Goal: Share content

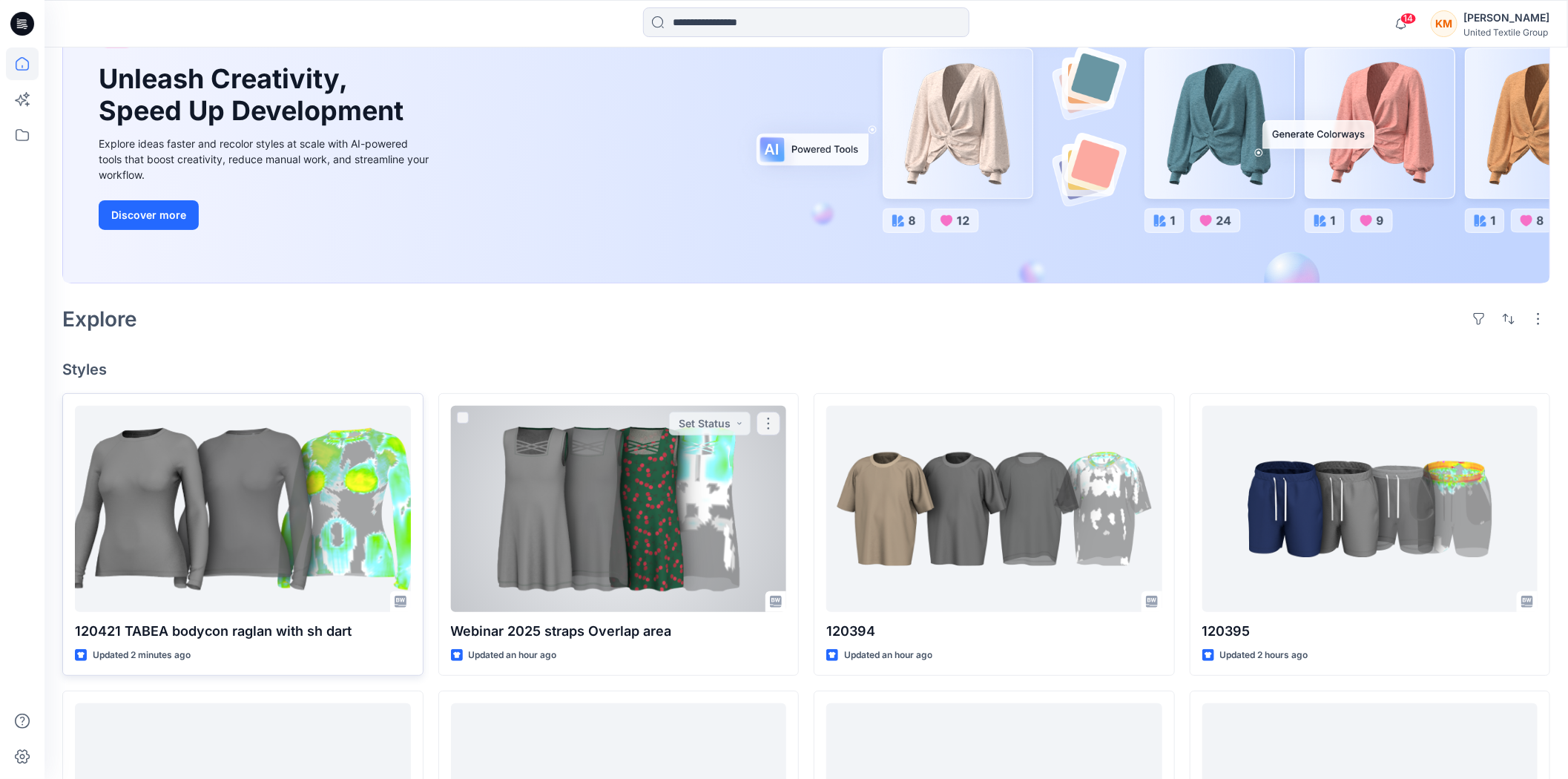
scroll to position [165, 0]
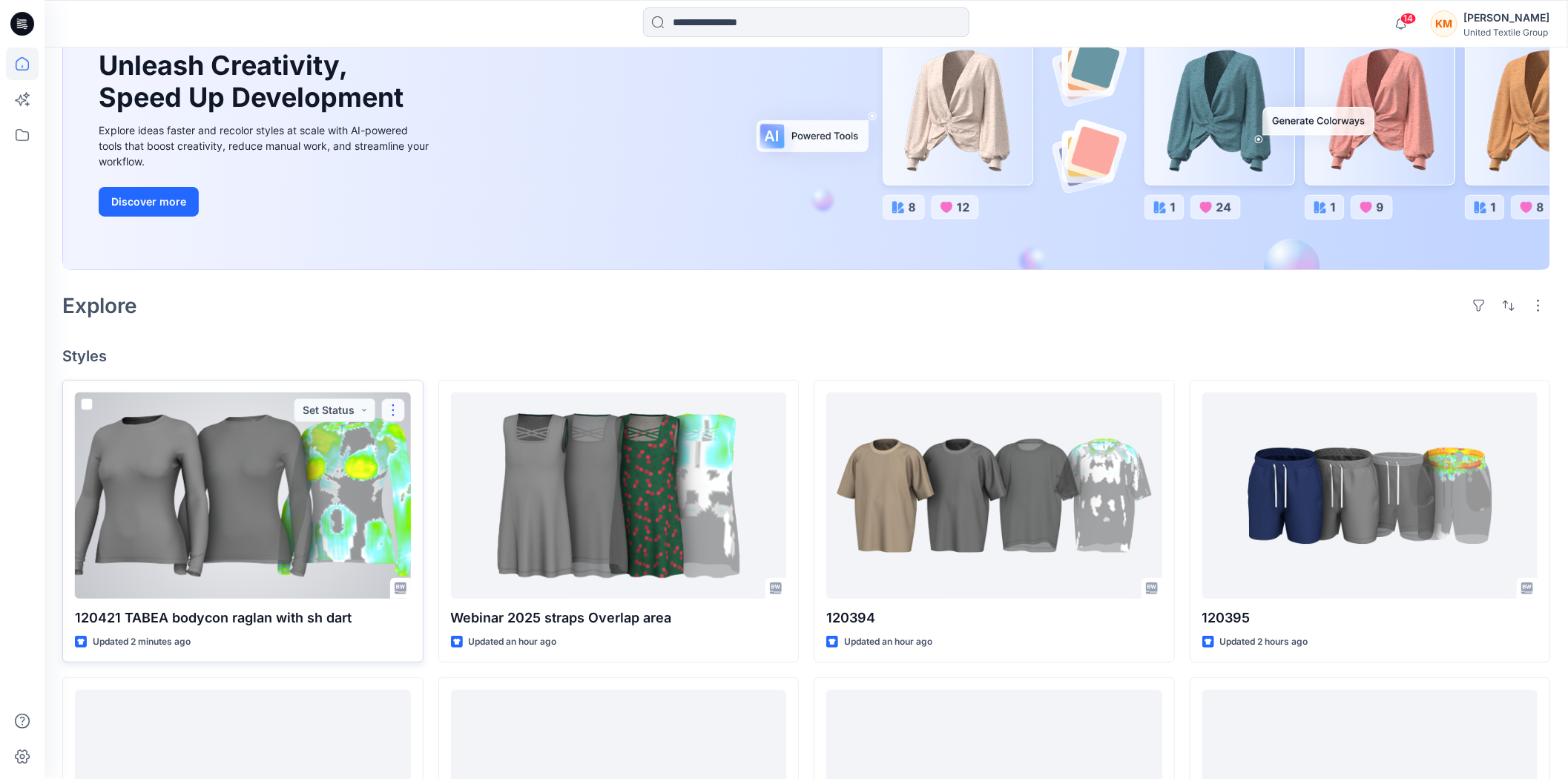
click at [391, 409] on button "button" at bounding box center [393, 410] width 23 height 23
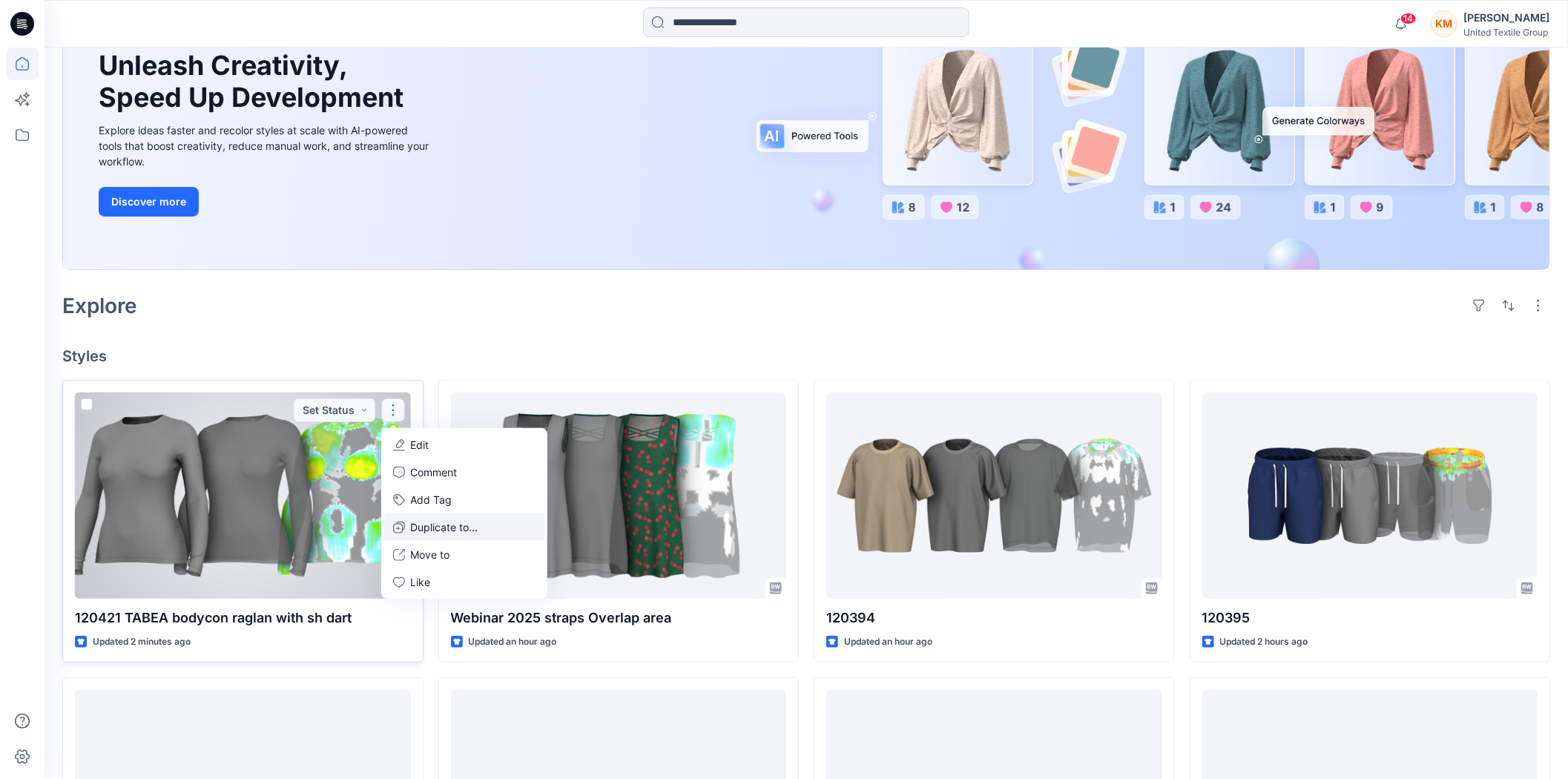
click at [435, 524] on p "Duplicate to..." at bounding box center [444, 527] width 67 height 16
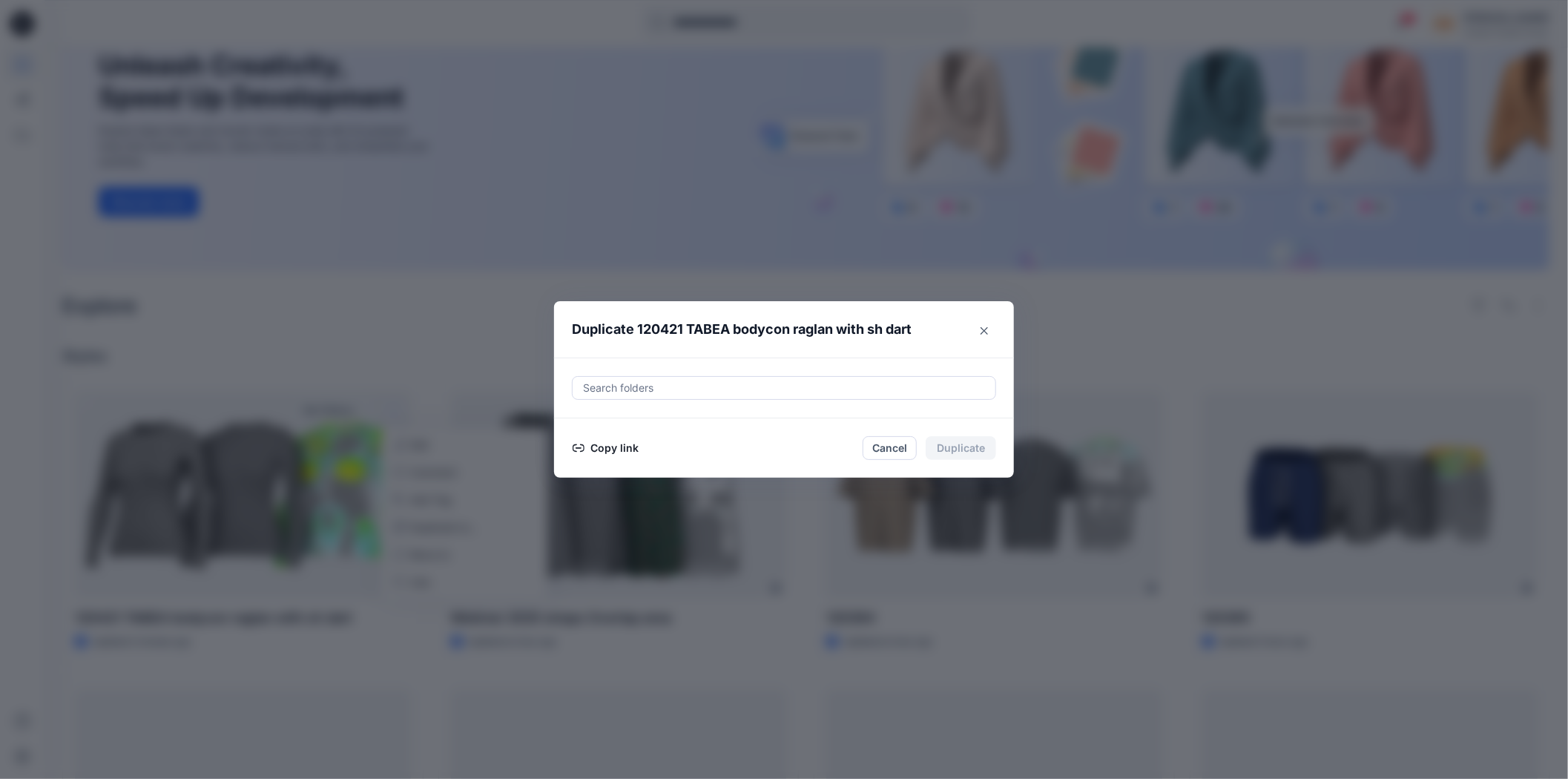
click at [626, 446] on button "Copy link" at bounding box center [605, 448] width 67 height 18
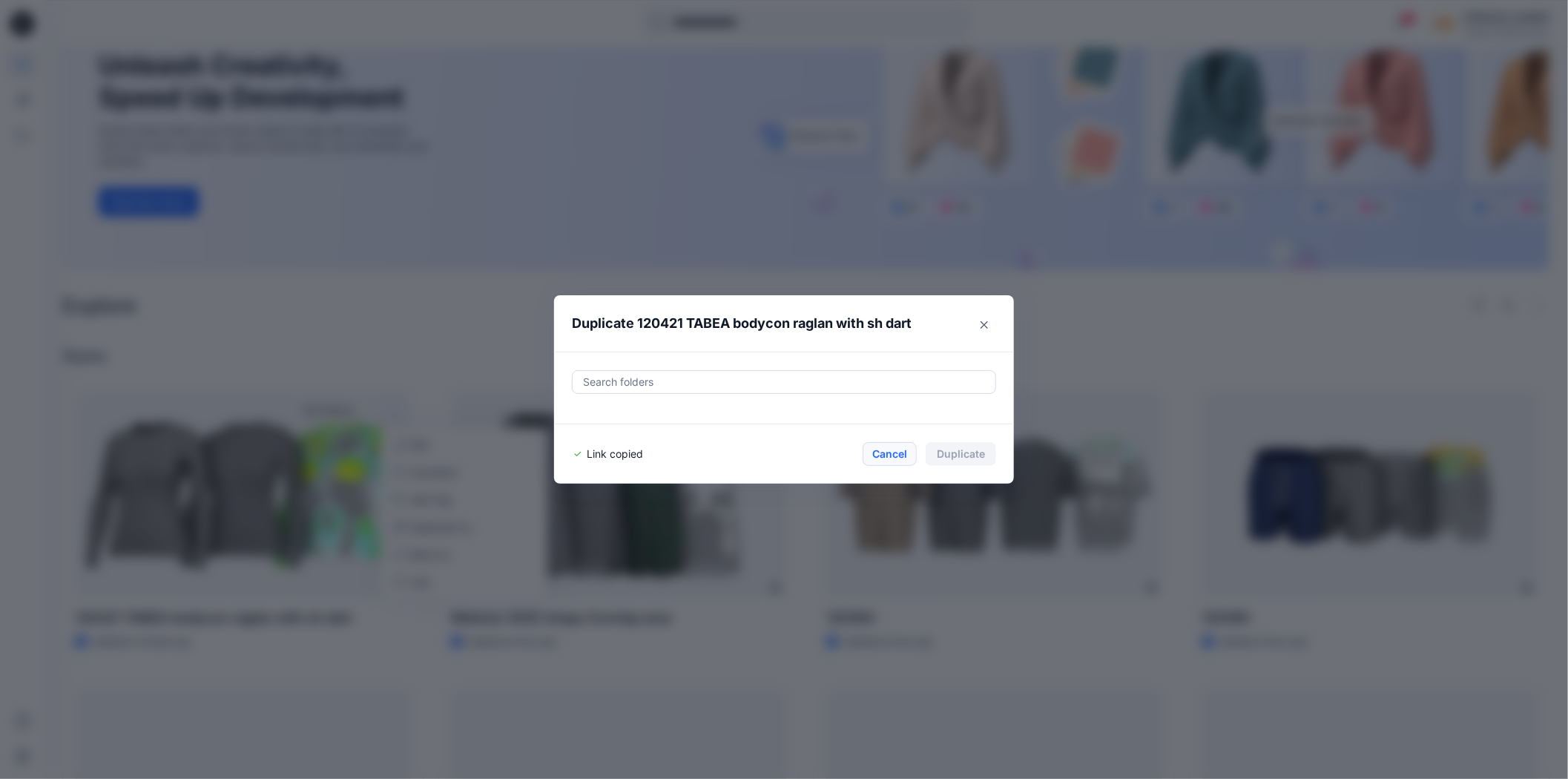
click at [885, 455] on button "Cancel" at bounding box center [890, 453] width 54 height 23
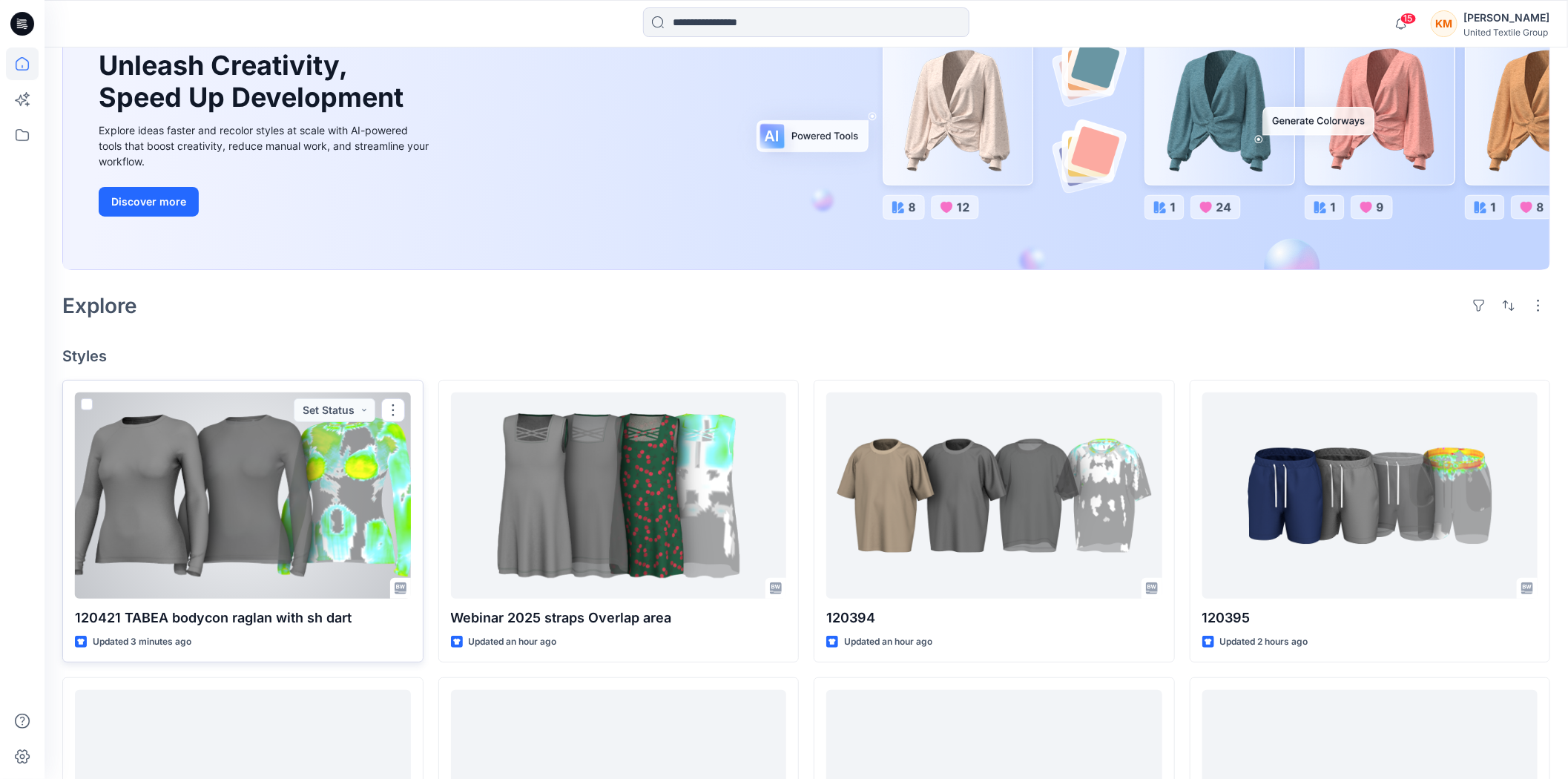
click at [295, 465] on div at bounding box center [242, 495] width 336 height 206
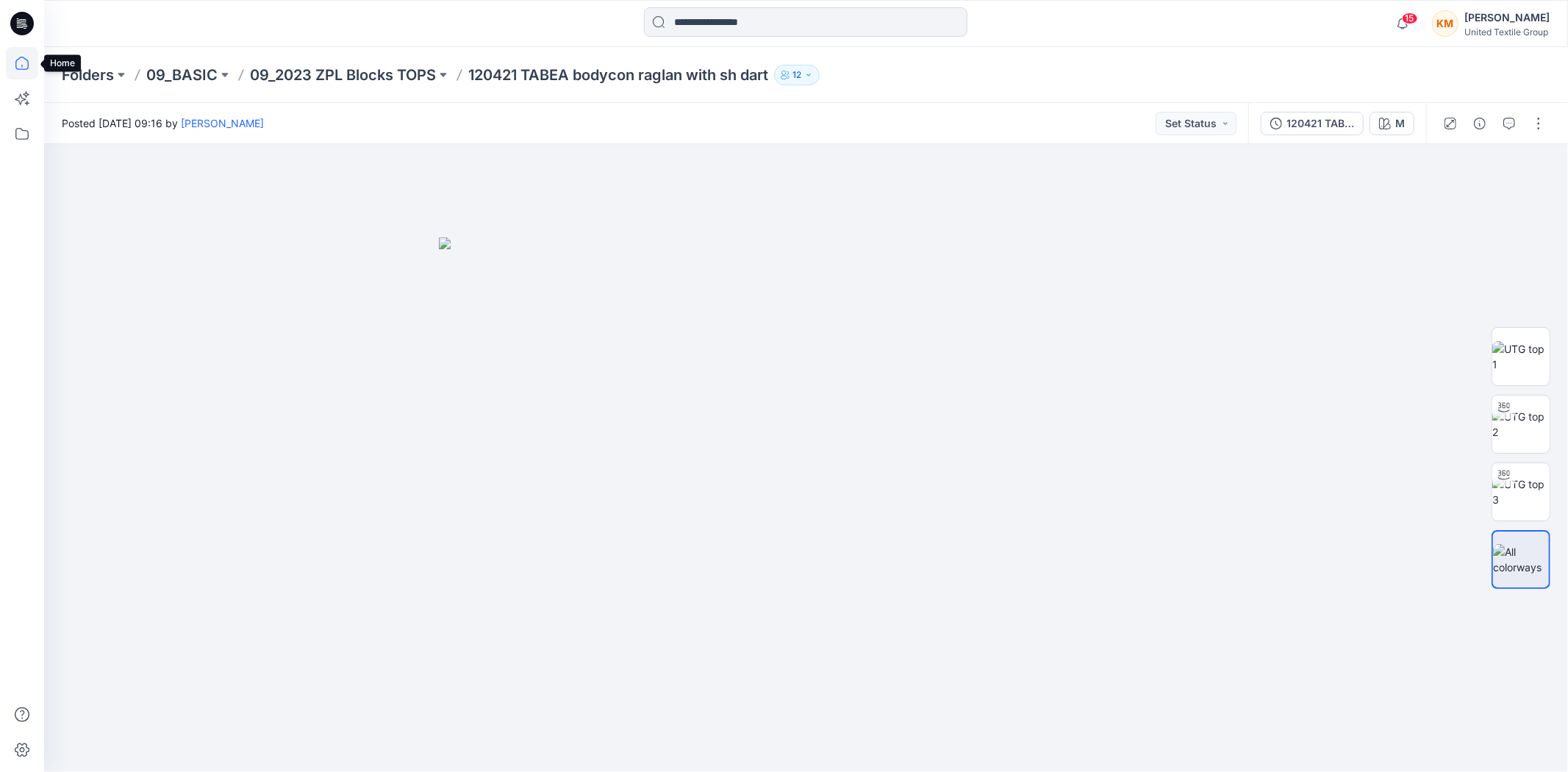
click at [20, 60] on icon at bounding box center [22, 63] width 32 height 32
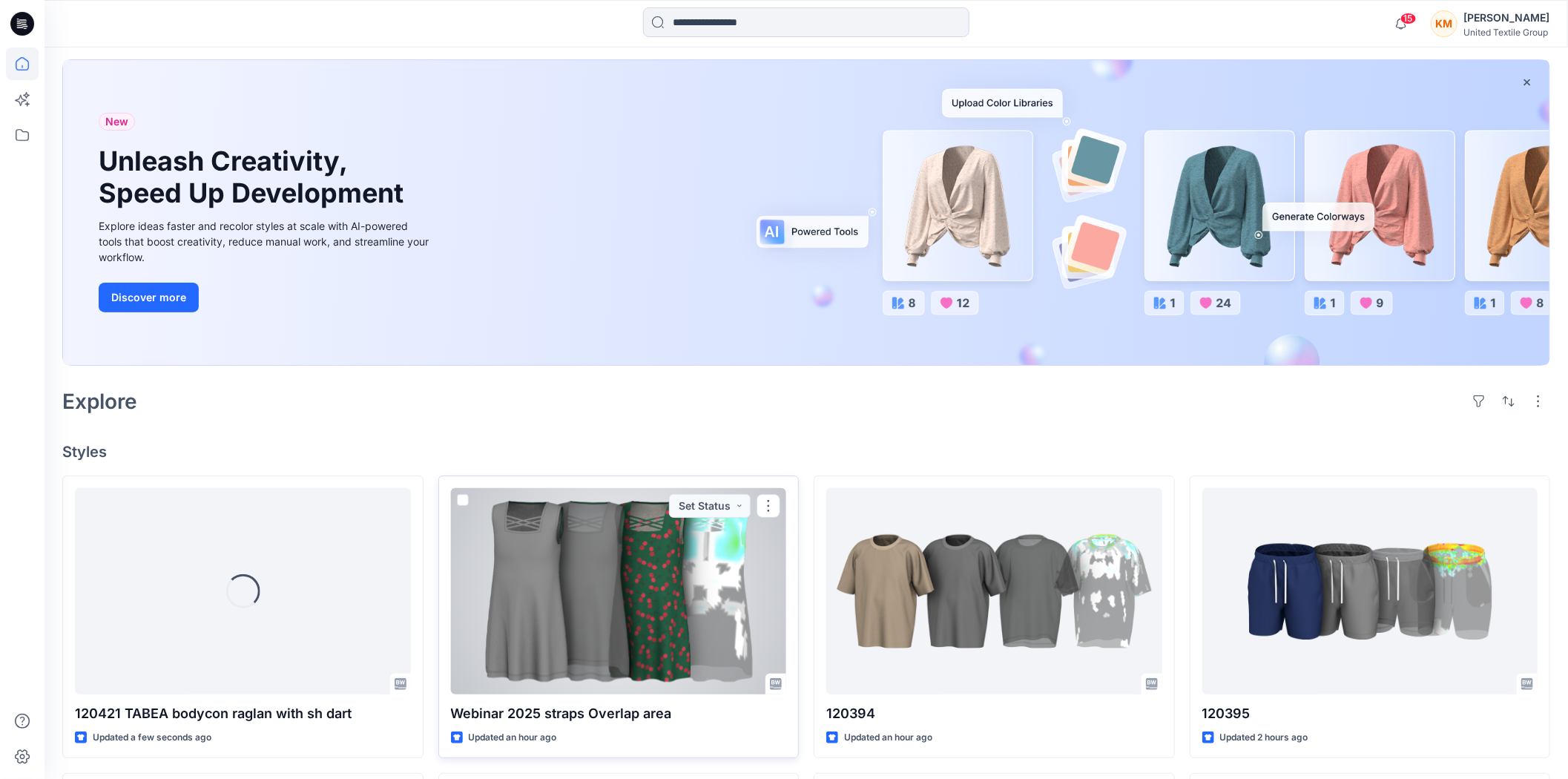
scroll to position [165, 0]
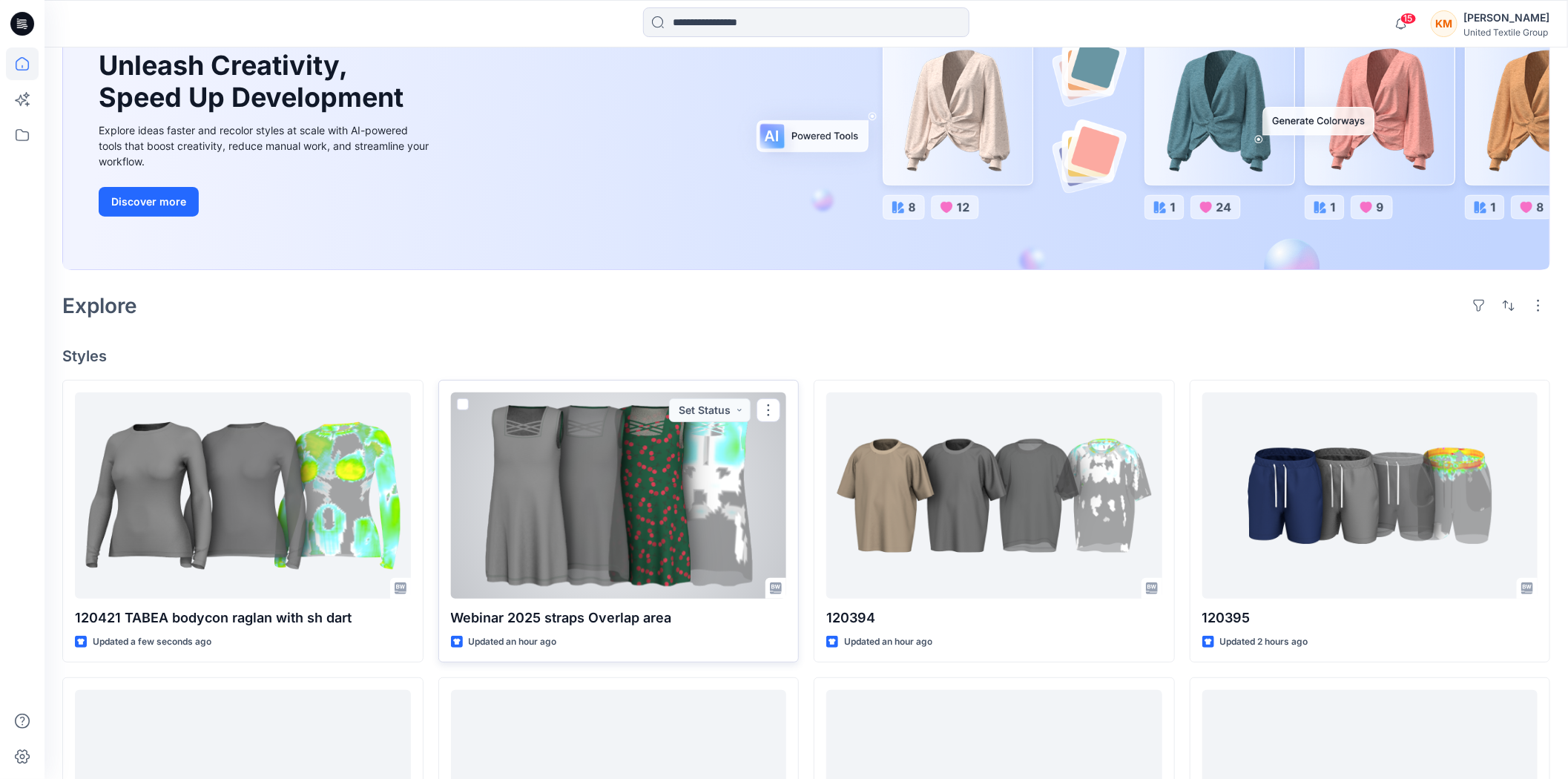
click at [573, 529] on div at bounding box center [619, 495] width 336 height 206
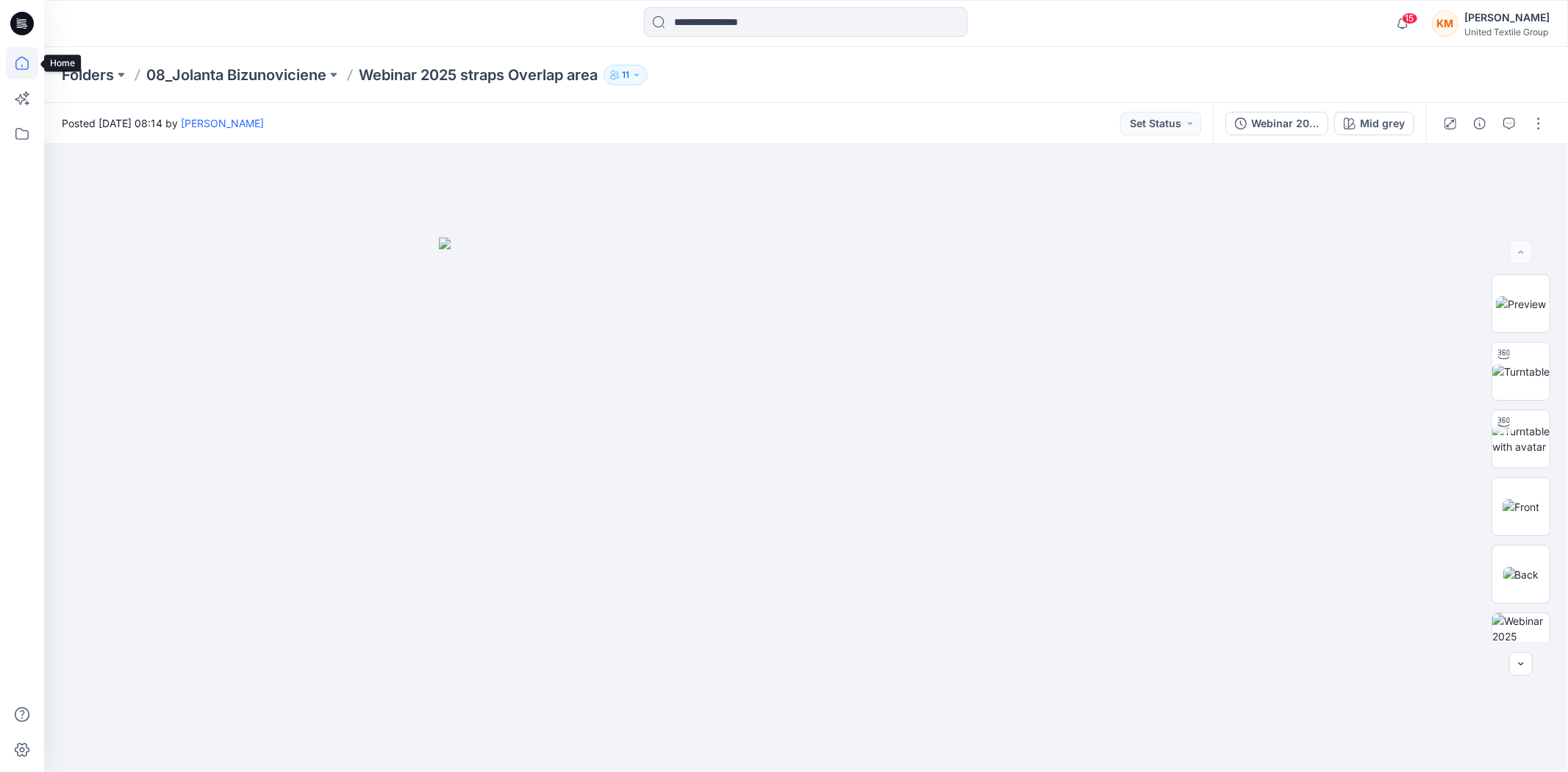
click at [22, 61] on icon at bounding box center [22, 63] width 32 height 32
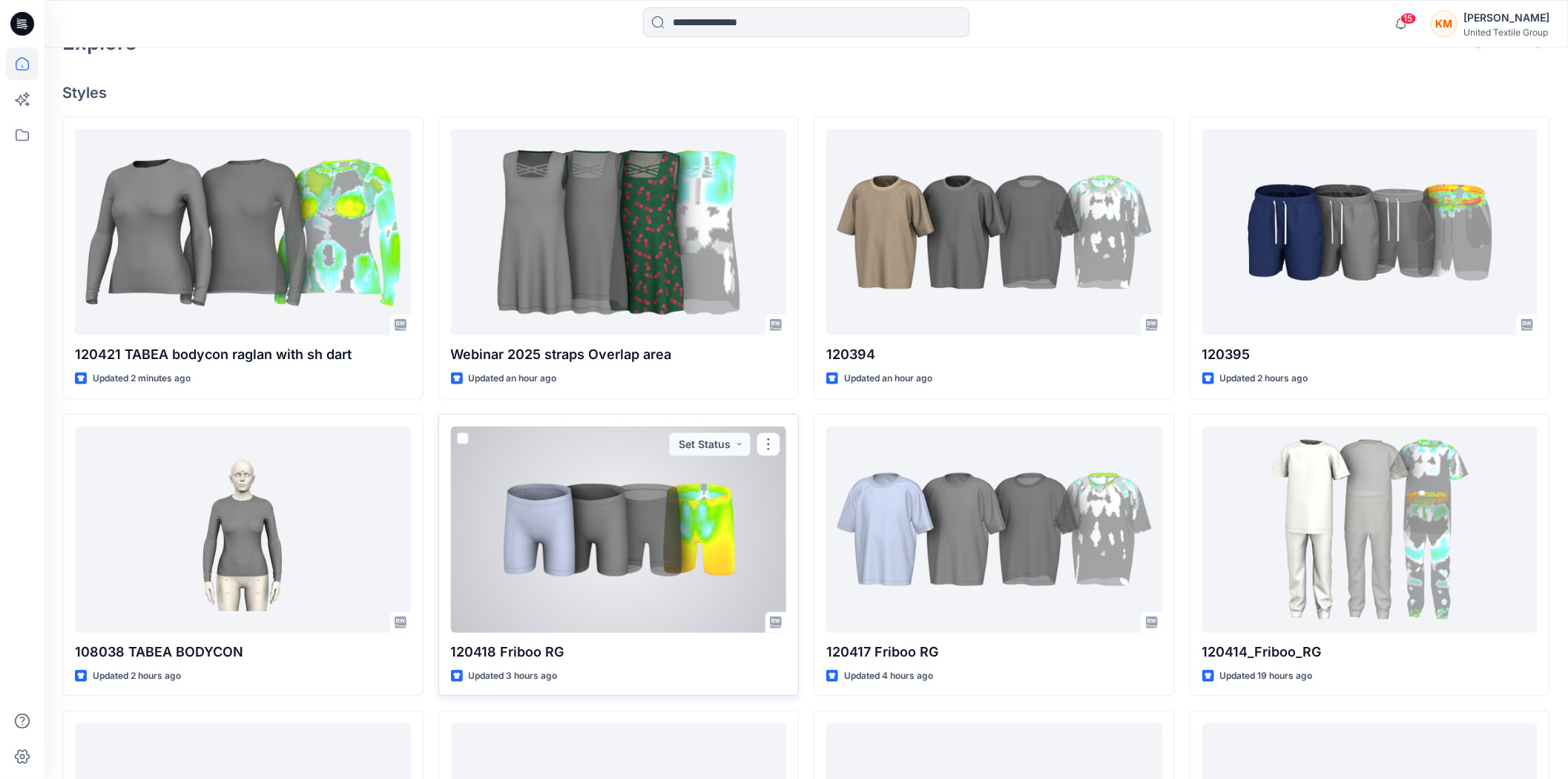
scroll to position [494, 0]
